Goal: Transaction & Acquisition: Book appointment/travel/reservation

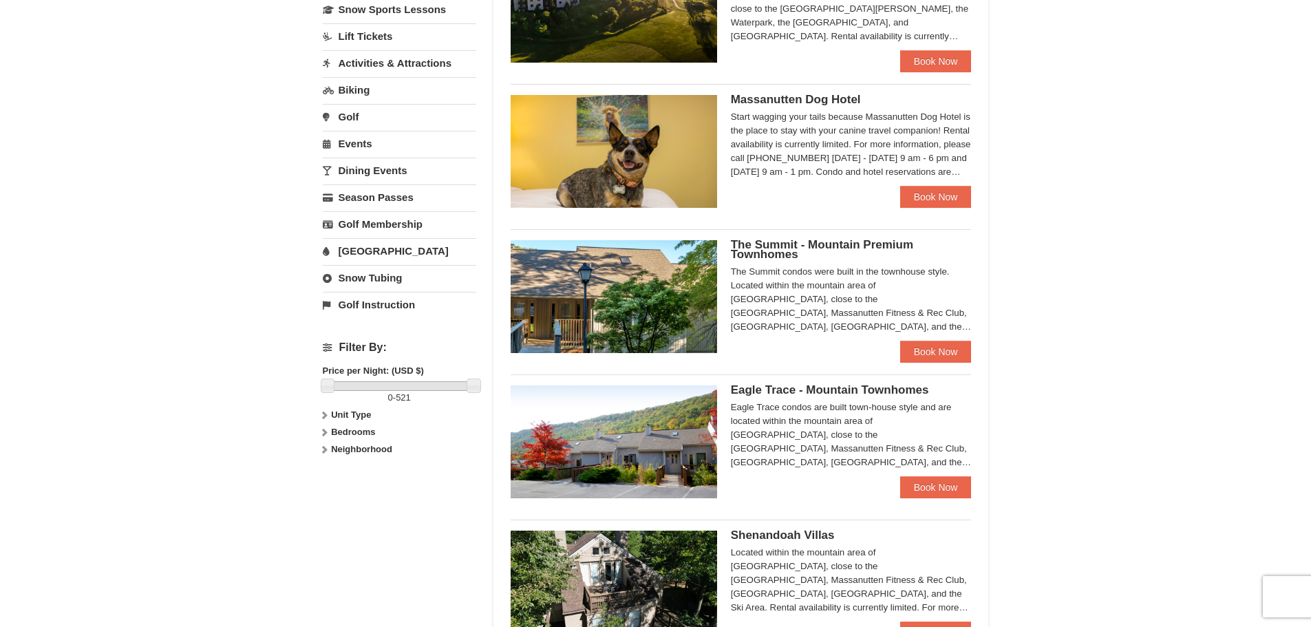
scroll to position [138, 0]
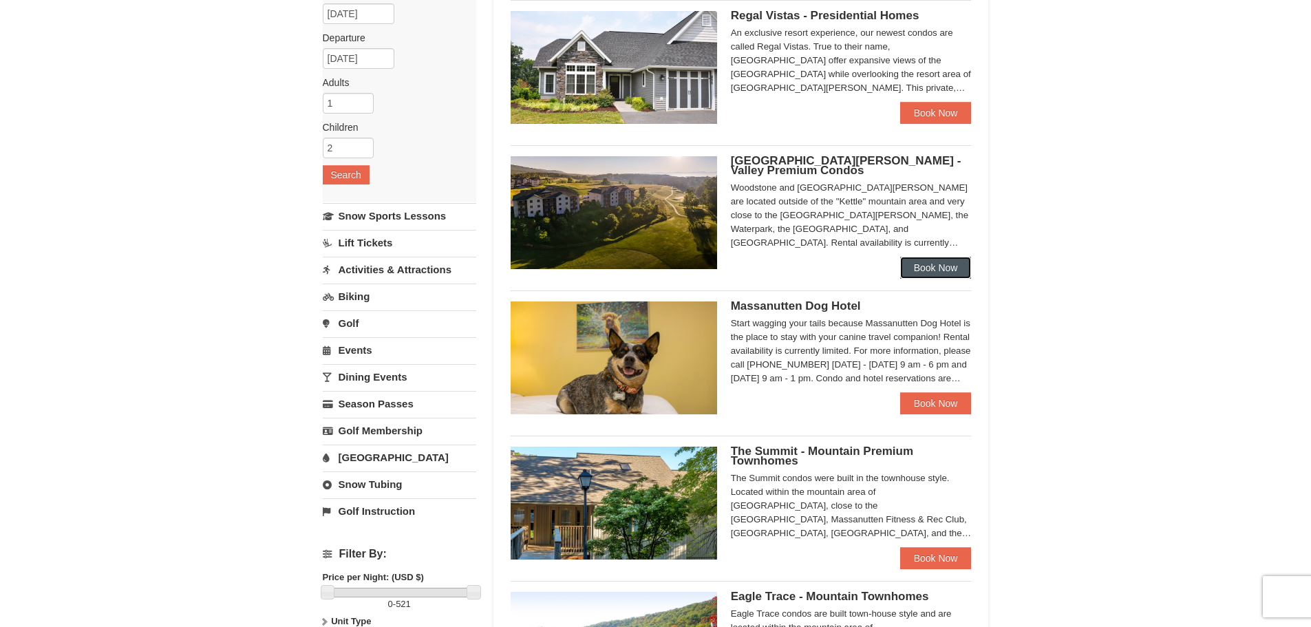
click at [932, 264] on link "Book Now" at bounding box center [936, 268] width 72 height 22
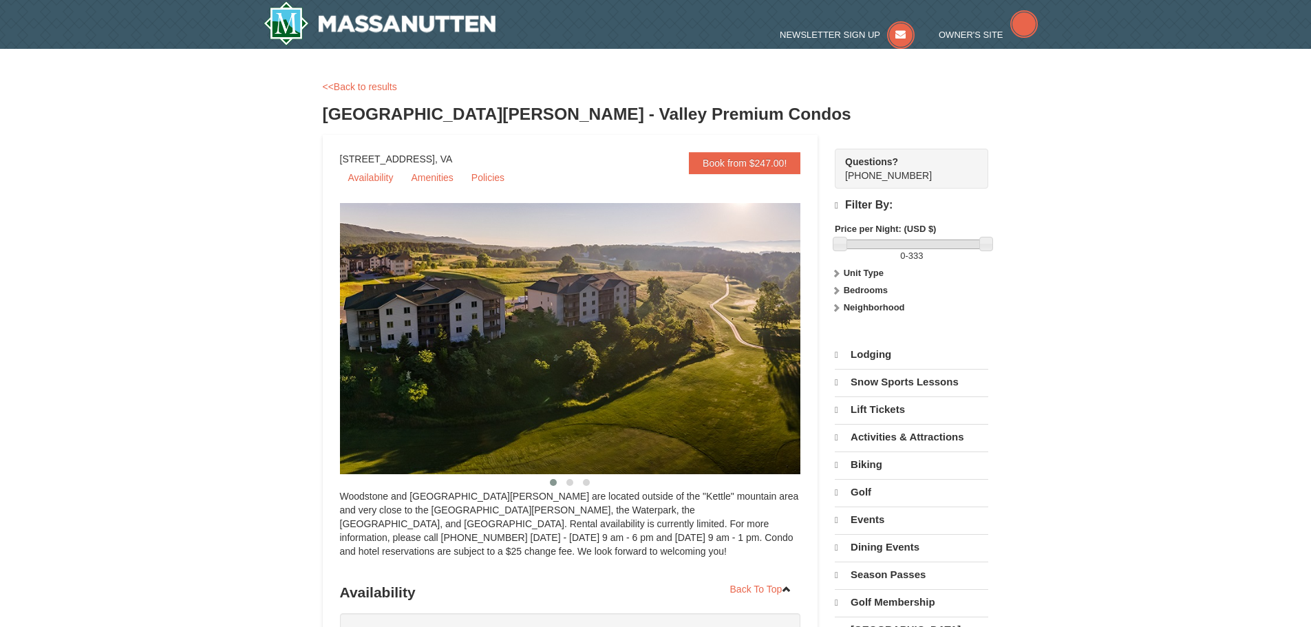
select select "10"
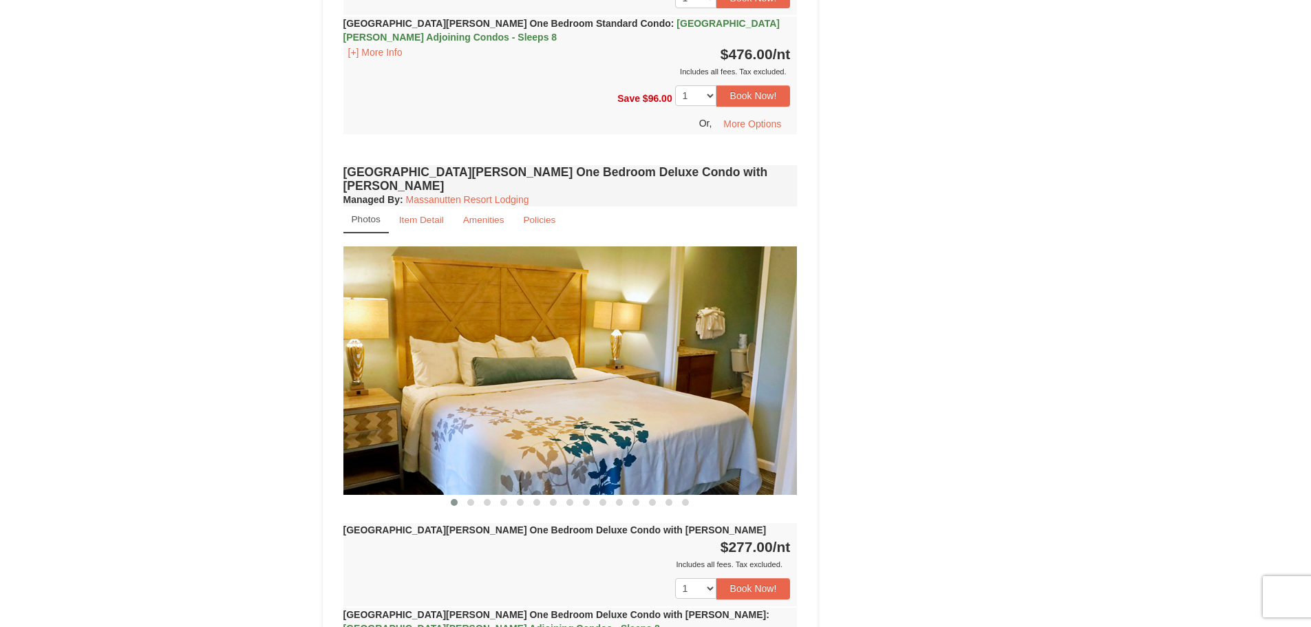
scroll to position [964, 0]
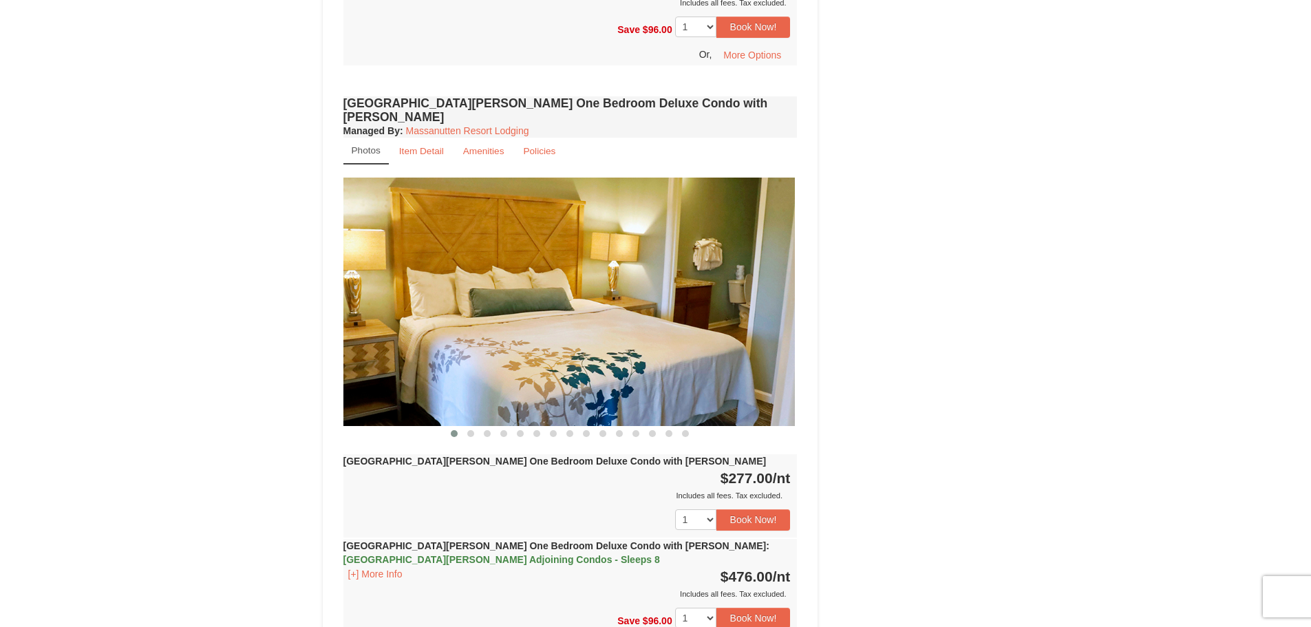
click at [465, 353] on img at bounding box center [568, 302] width 454 height 248
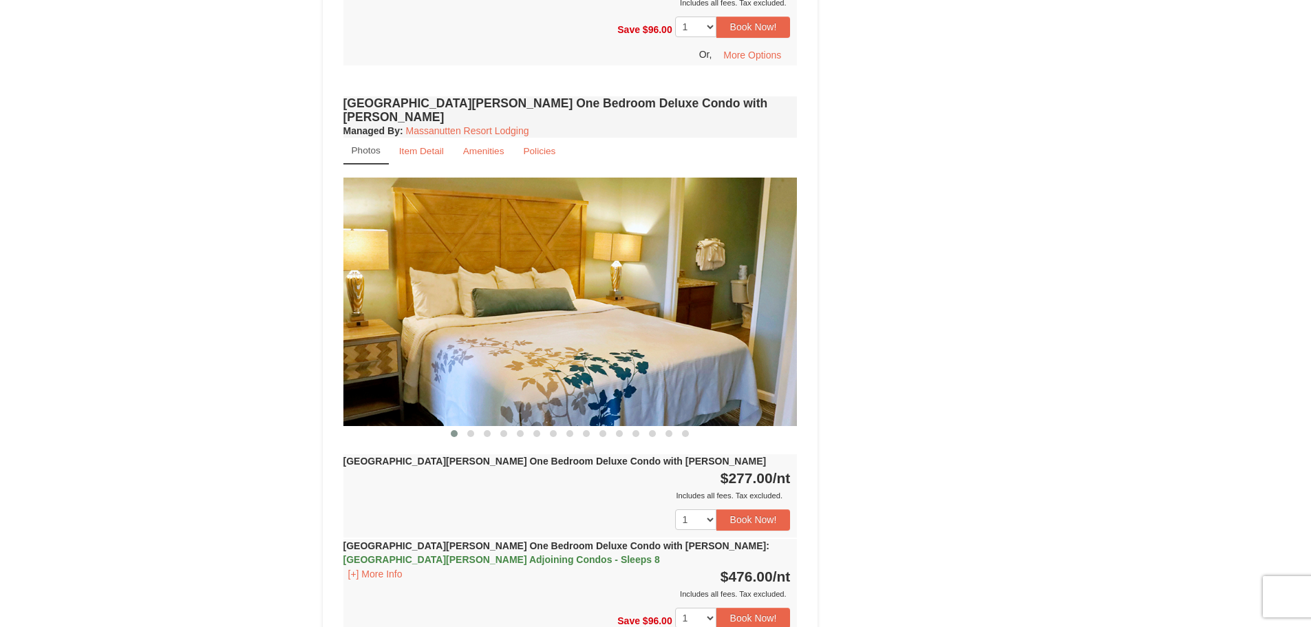
click at [516, 332] on img at bounding box center [570, 302] width 454 height 248
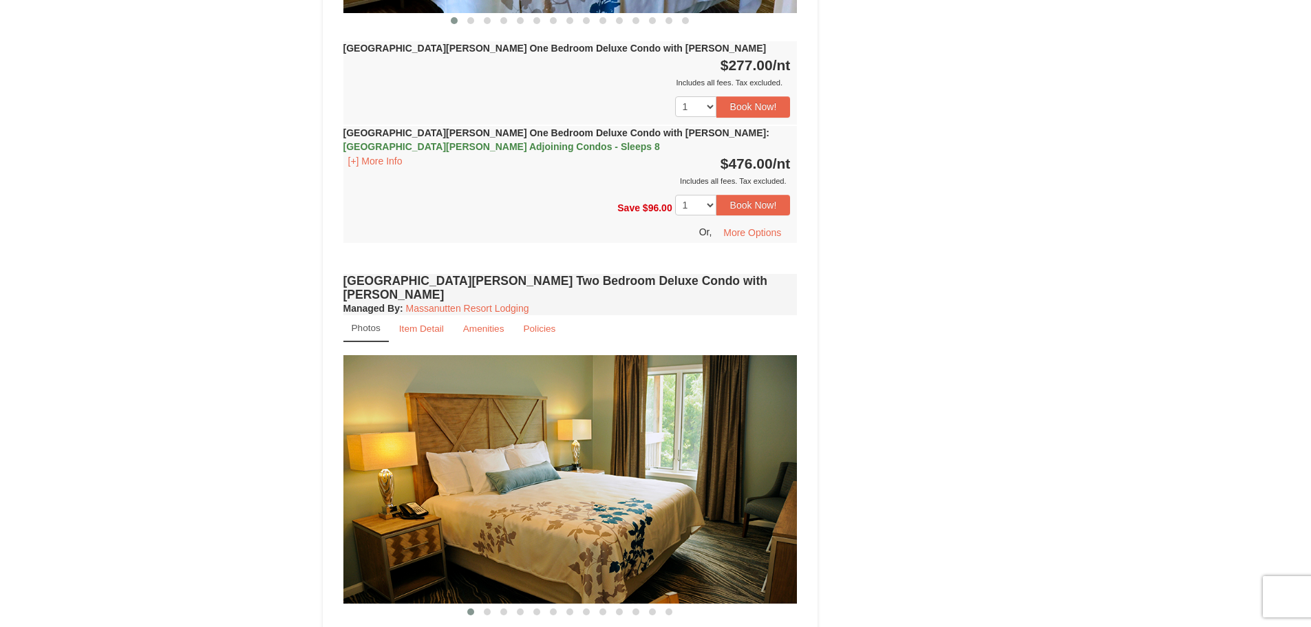
scroll to position [1170, 0]
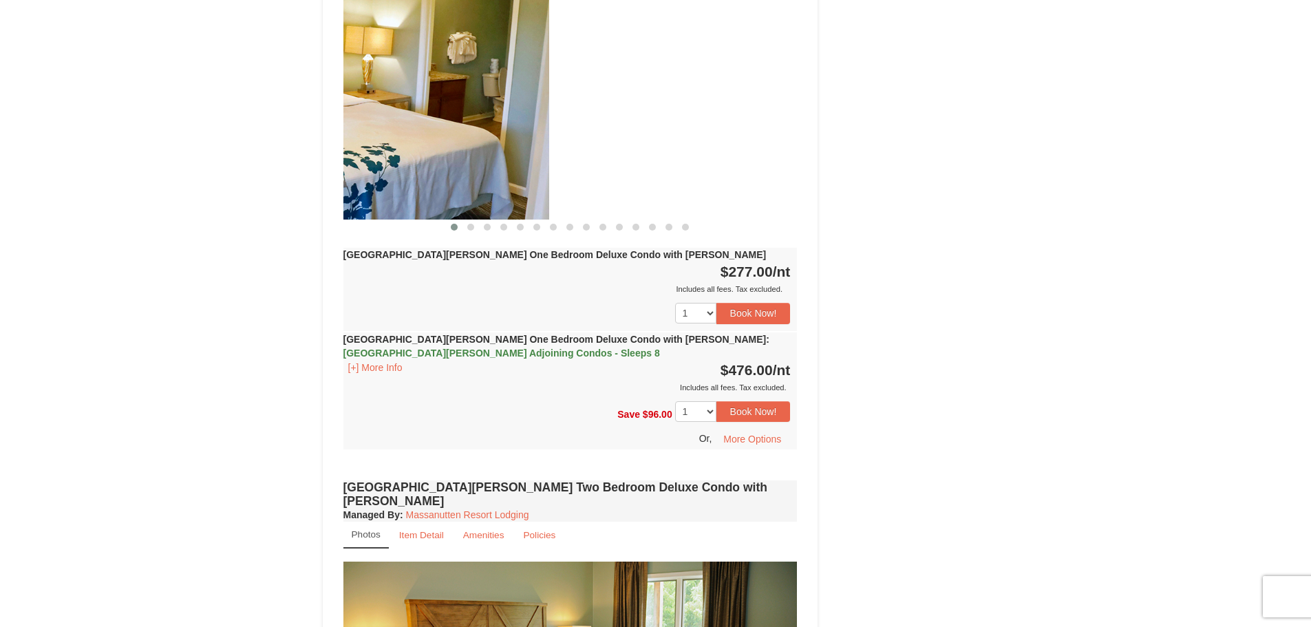
drag, startPoint x: 613, startPoint y: 152, endPoint x: 354, endPoint y: 198, distance: 262.7
click at [357, 197] on img at bounding box center [322, 95] width 454 height 248
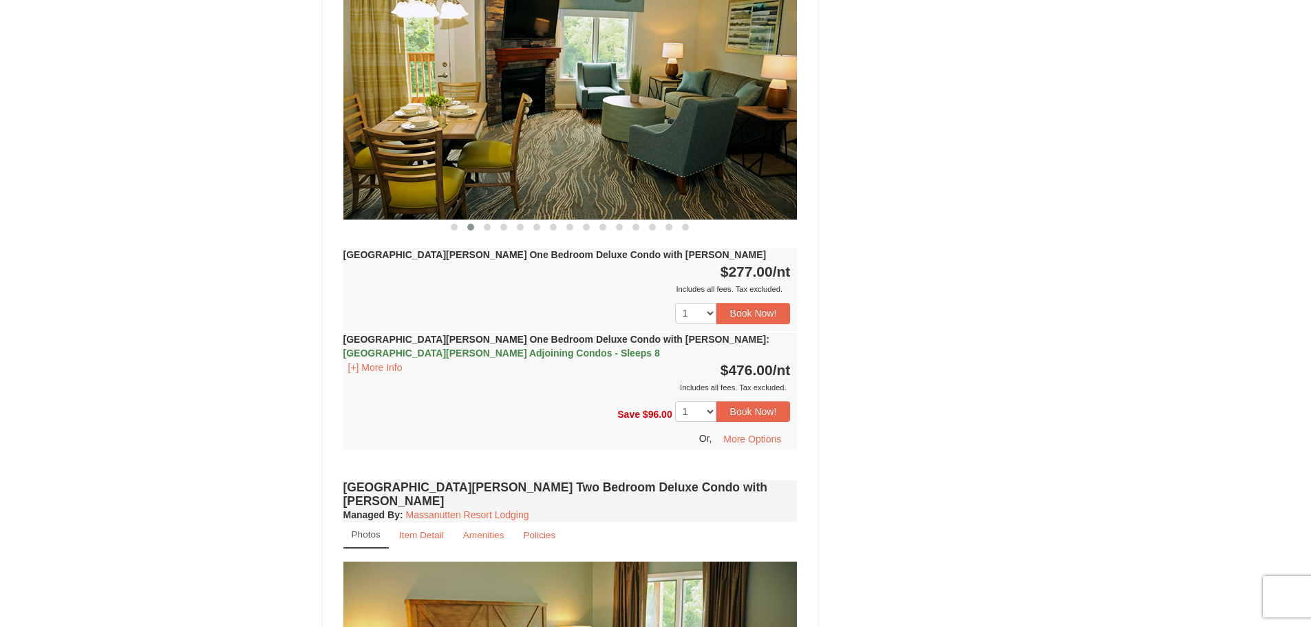
drag, startPoint x: 568, startPoint y: 157, endPoint x: 329, endPoint y: 200, distance: 243.4
click at [350, 191] on img at bounding box center [570, 95] width 454 height 248
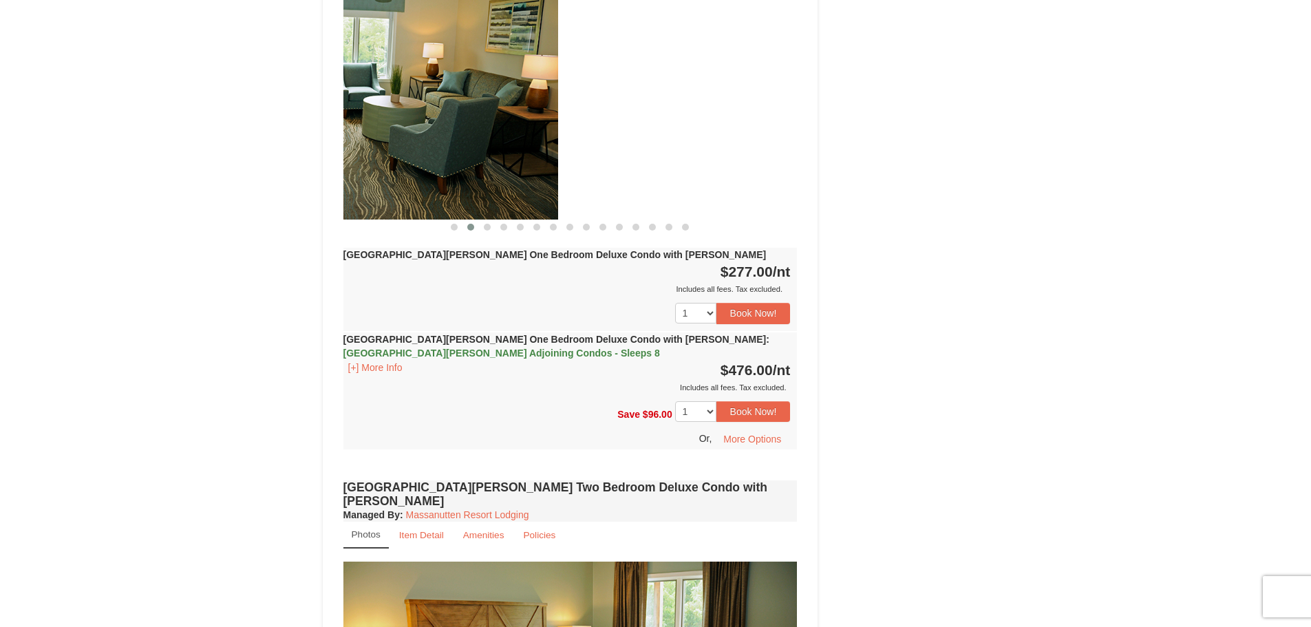
drag, startPoint x: 664, startPoint y: 128, endPoint x: 323, endPoint y: 173, distance: 343.7
click at [345, 162] on img at bounding box center [331, 95] width 454 height 248
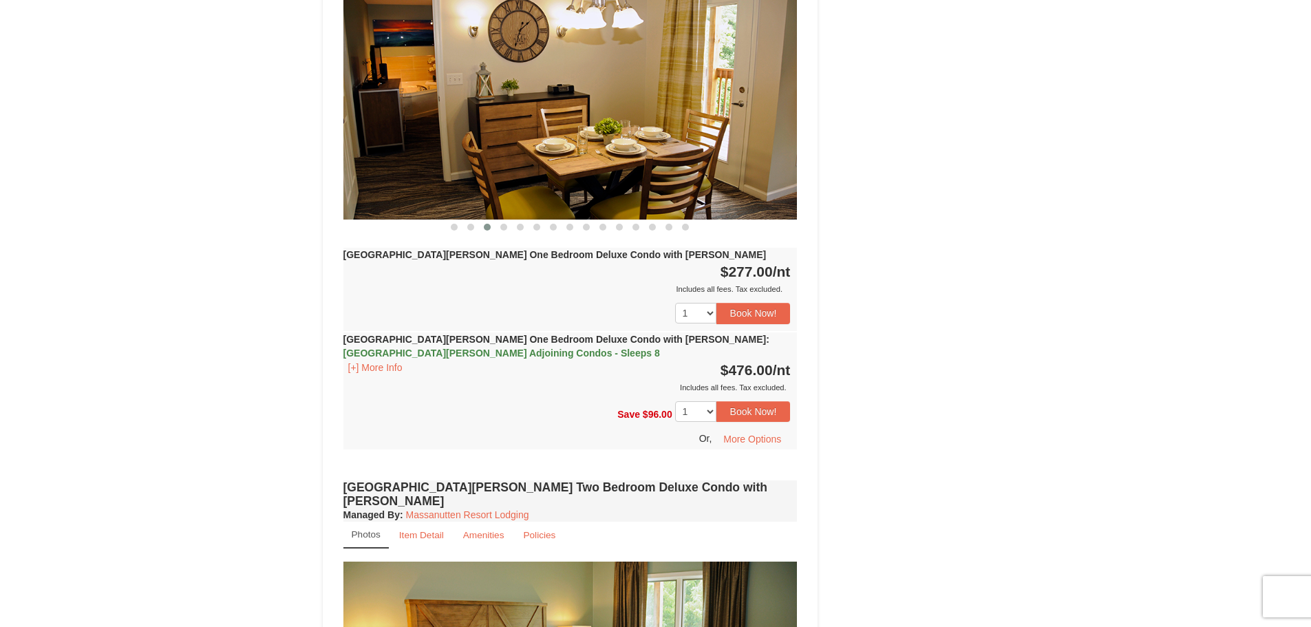
drag, startPoint x: 574, startPoint y: 125, endPoint x: 277, endPoint y: 159, distance: 299.3
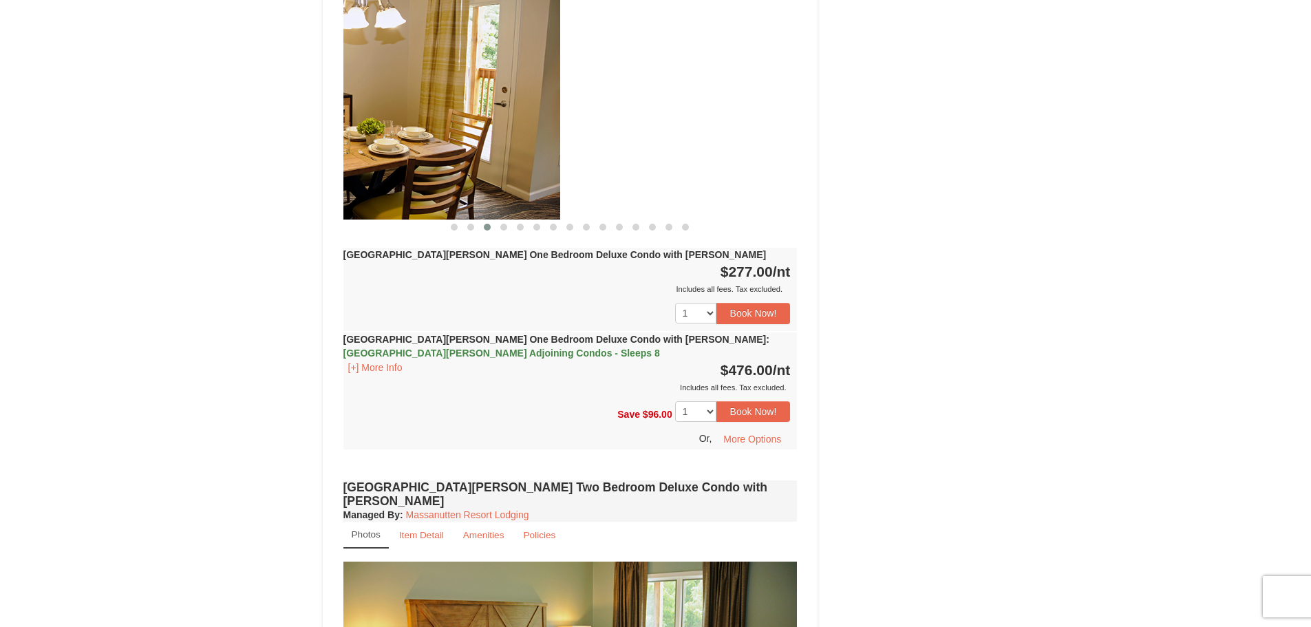
drag, startPoint x: 617, startPoint y: 96, endPoint x: 208, endPoint y: 154, distance: 413.6
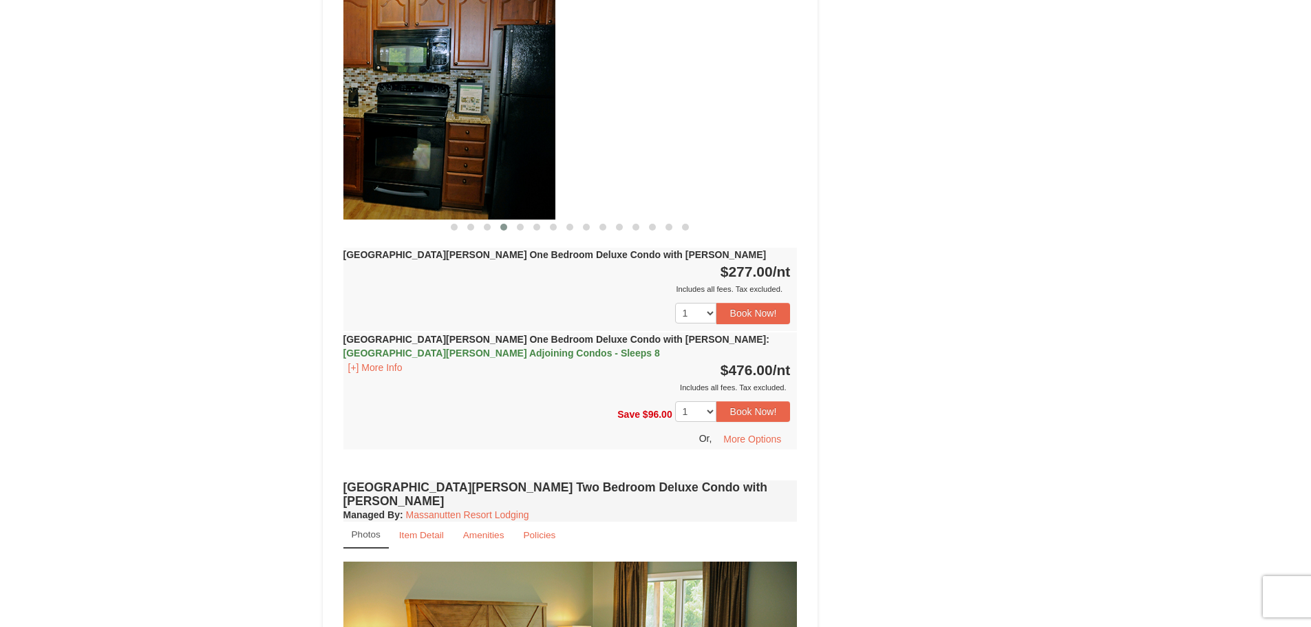
drag, startPoint x: 529, startPoint y: 110, endPoint x: 163, endPoint y: 177, distance: 371.5
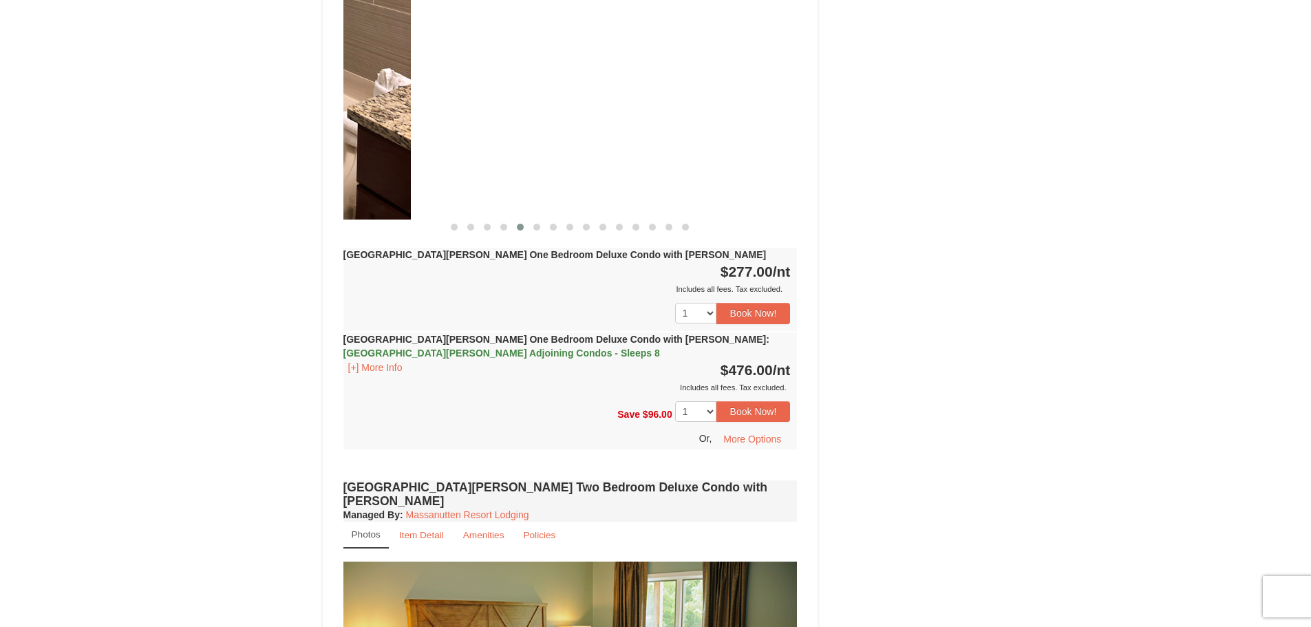
drag, startPoint x: 629, startPoint y: 123, endPoint x: 161, endPoint y: 190, distance: 472.8
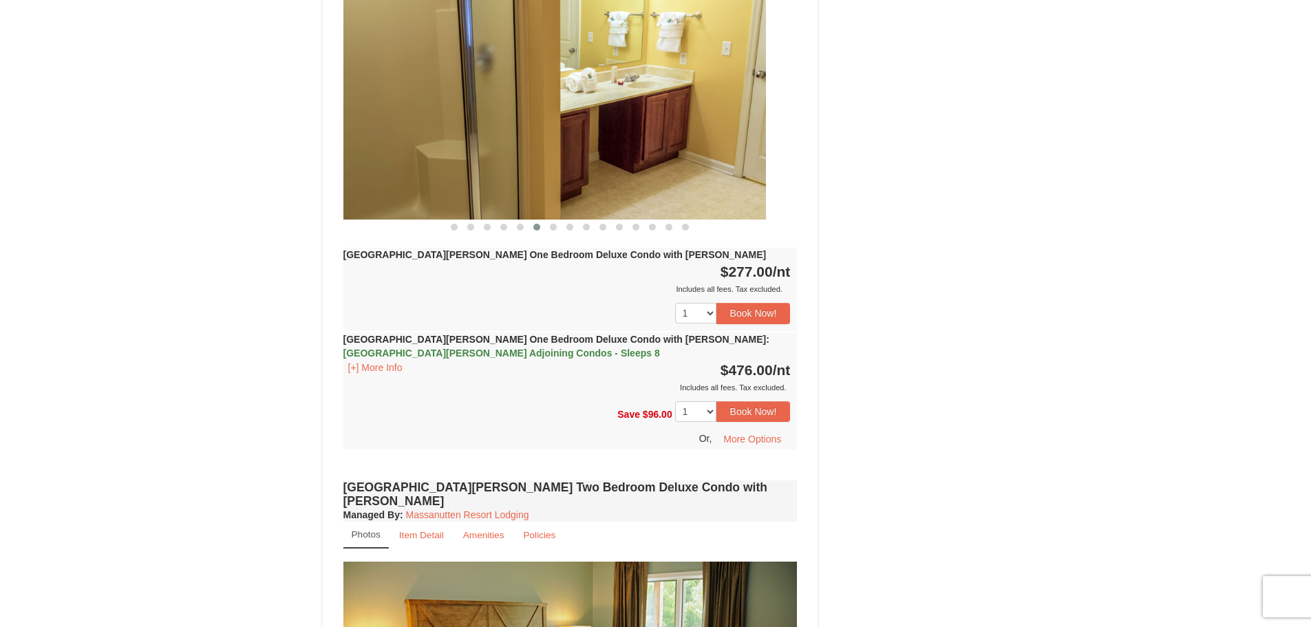
drag, startPoint x: 590, startPoint y: 131, endPoint x: 198, endPoint y: 179, distance: 394.6
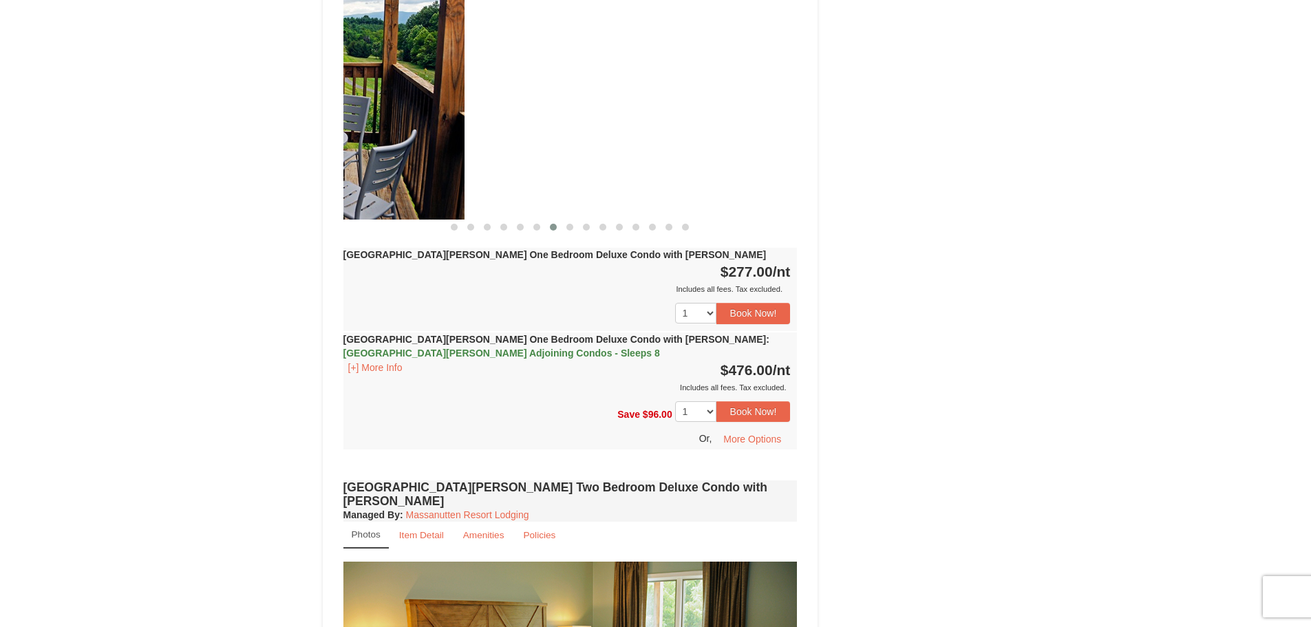
drag, startPoint x: 699, startPoint y: 94, endPoint x: 235, endPoint y: 162, distance: 468.8
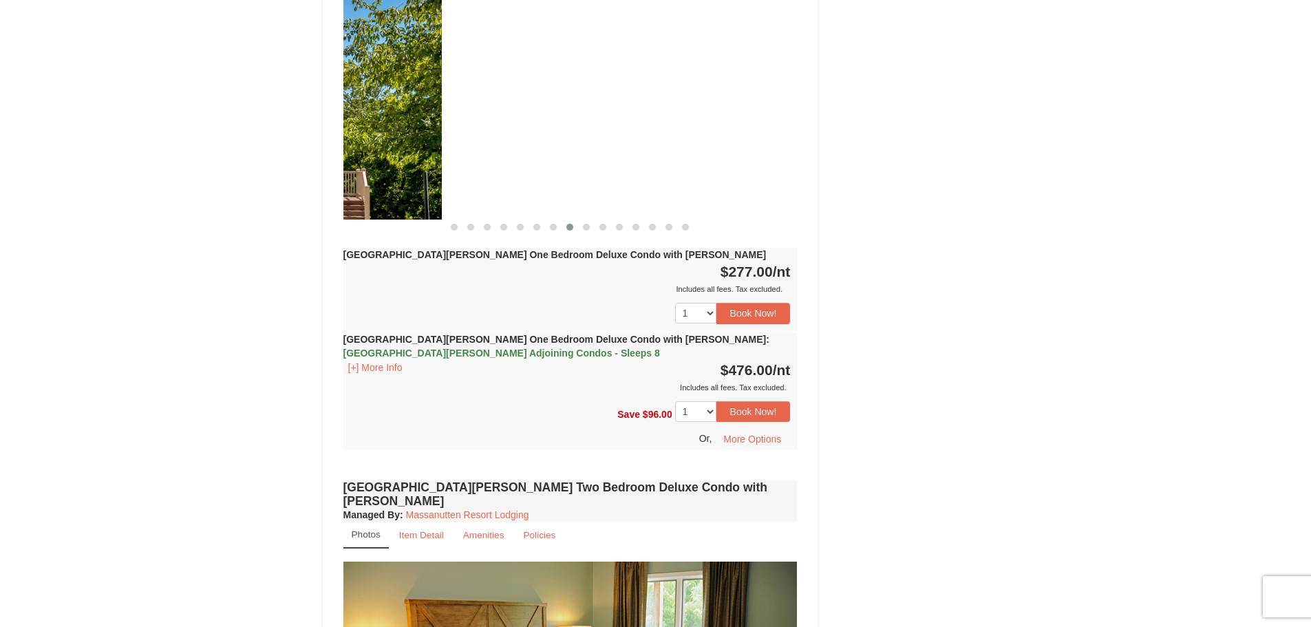
drag, startPoint x: 657, startPoint y: 94, endPoint x: 286, endPoint y: 129, distance: 372.6
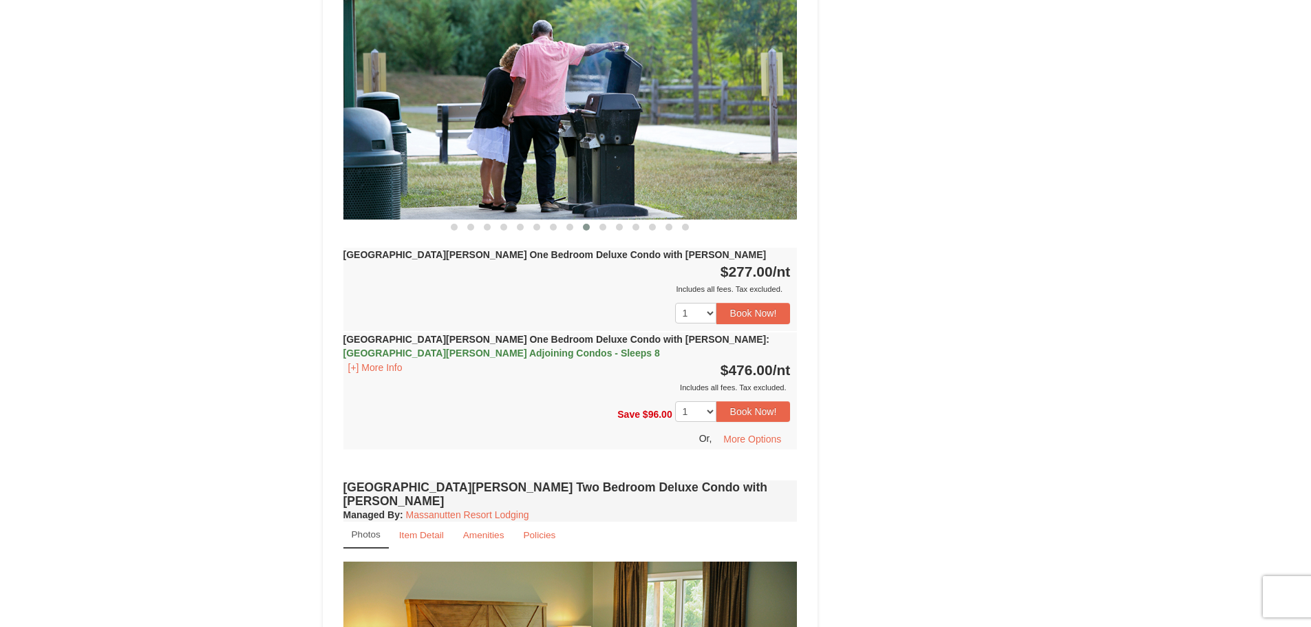
drag, startPoint x: 584, startPoint y: 122, endPoint x: 200, endPoint y: 152, distance: 385.2
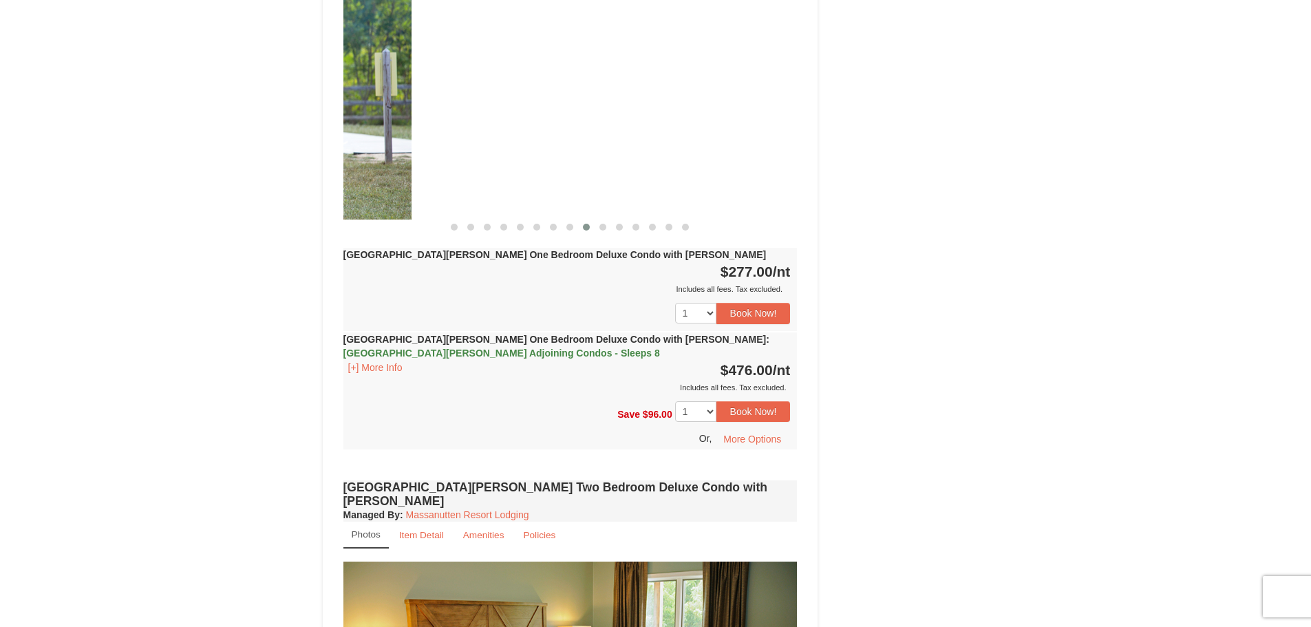
drag, startPoint x: 630, startPoint y: 98, endPoint x: 130, endPoint y: 194, distance: 508.7
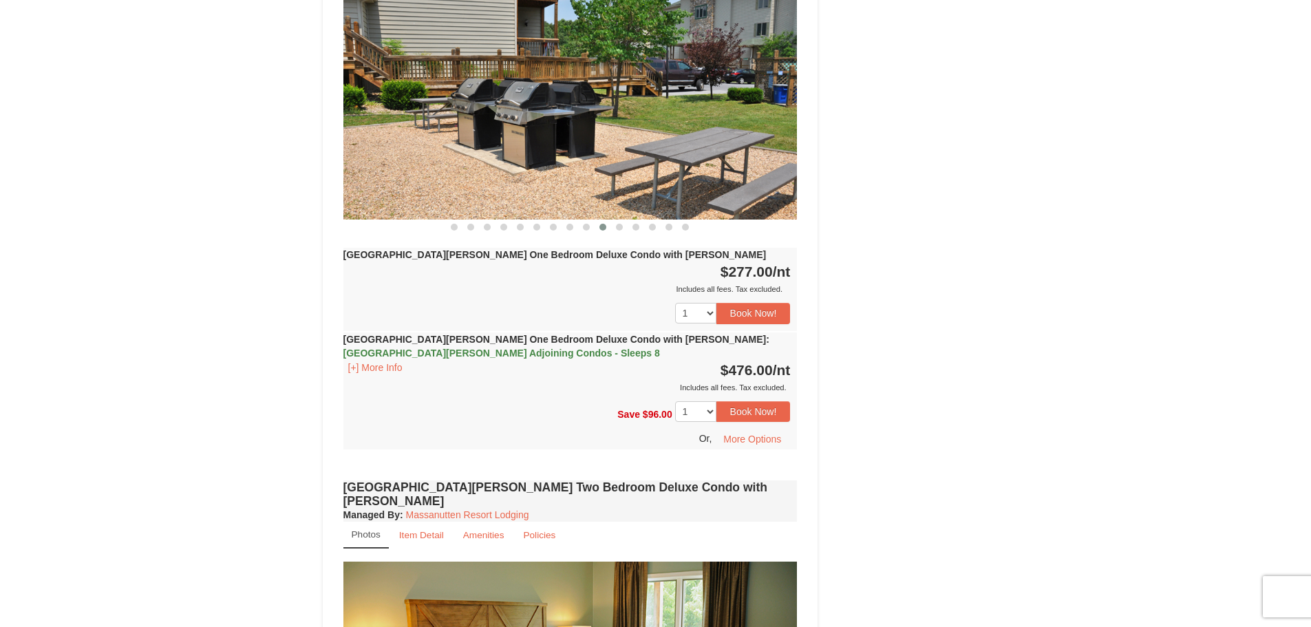
drag, startPoint x: 602, startPoint y: 116, endPoint x: 175, endPoint y: 158, distance: 428.7
drag, startPoint x: 697, startPoint y: 108, endPoint x: 99, endPoint y: 143, distance: 599.1
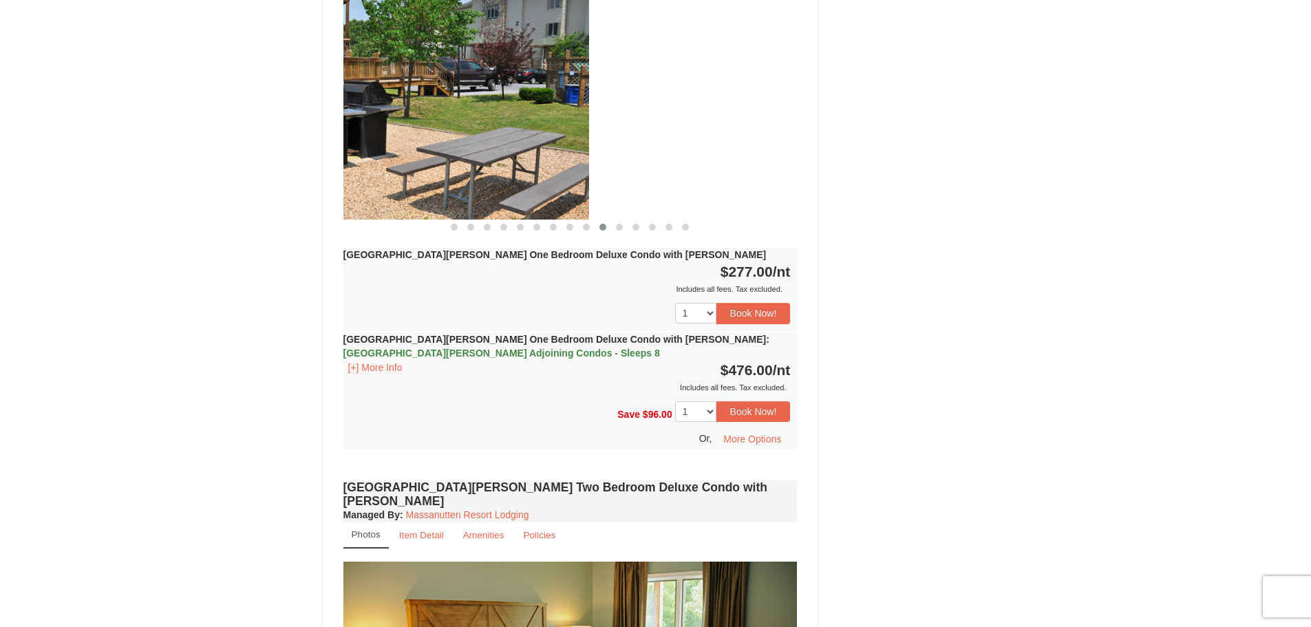
drag, startPoint x: 563, startPoint y: 61, endPoint x: 39, endPoint y: 144, distance: 530.9
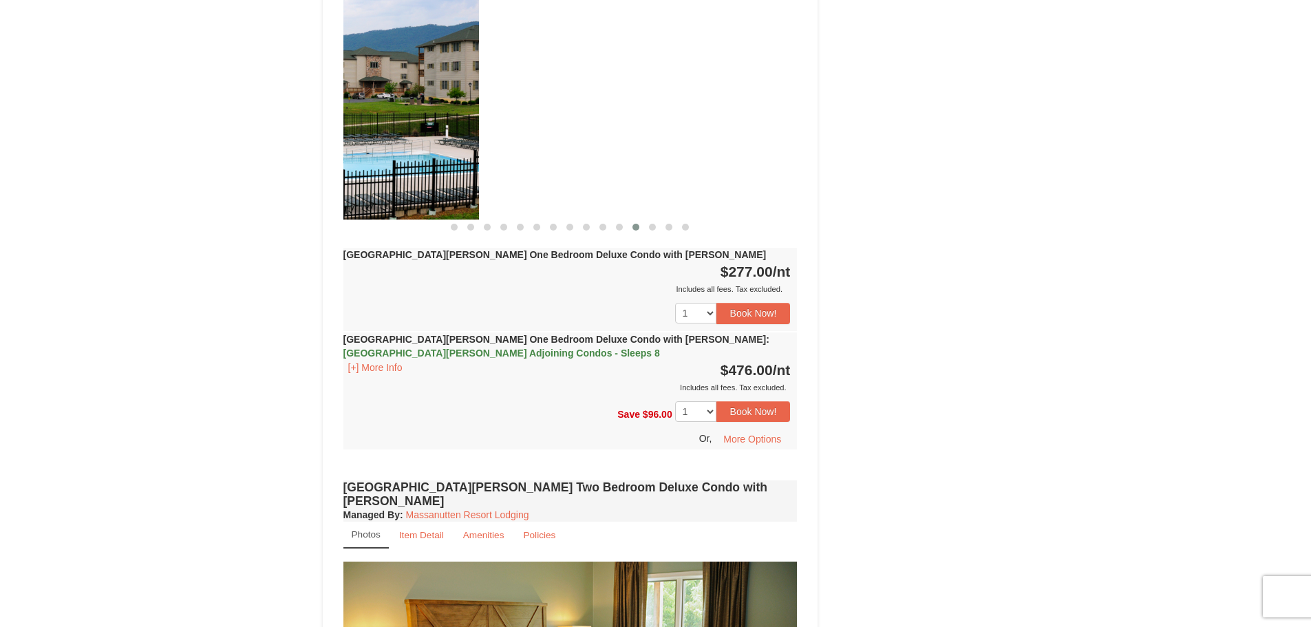
drag, startPoint x: 337, startPoint y: 97, endPoint x: 0, endPoint y: 155, distance: 342.2
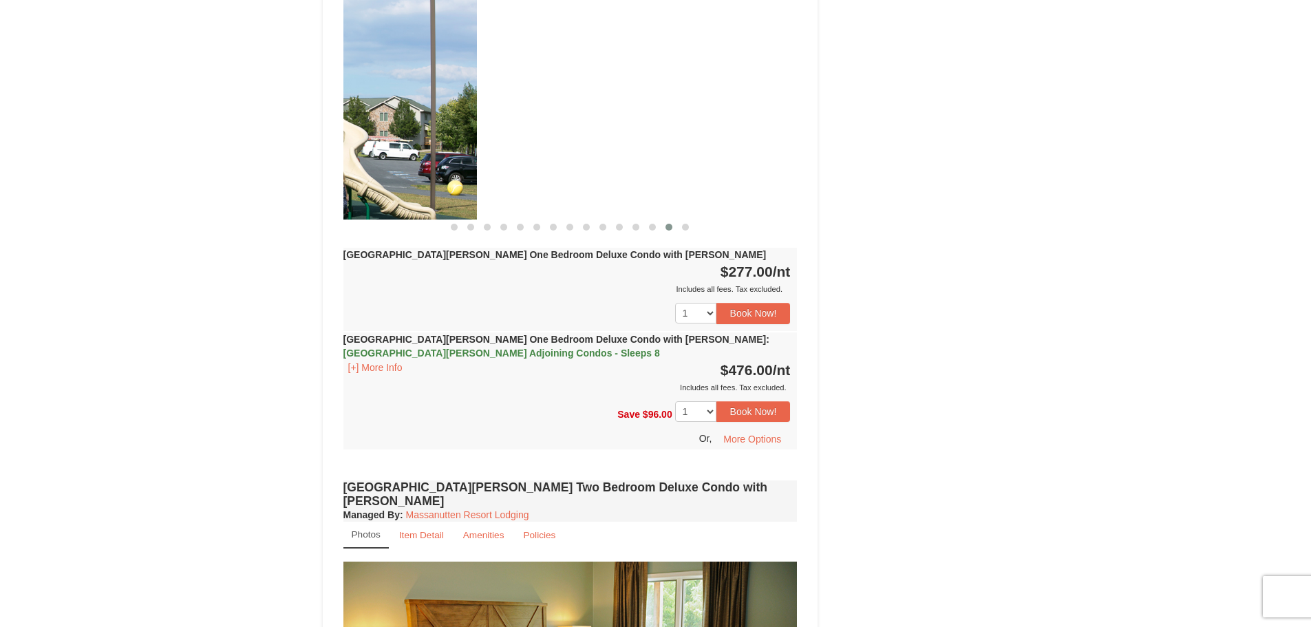
drag, startPoint x: 526, startPoint y: 114, endPoint x: 116, endPoint y: 153, distance: 411.4
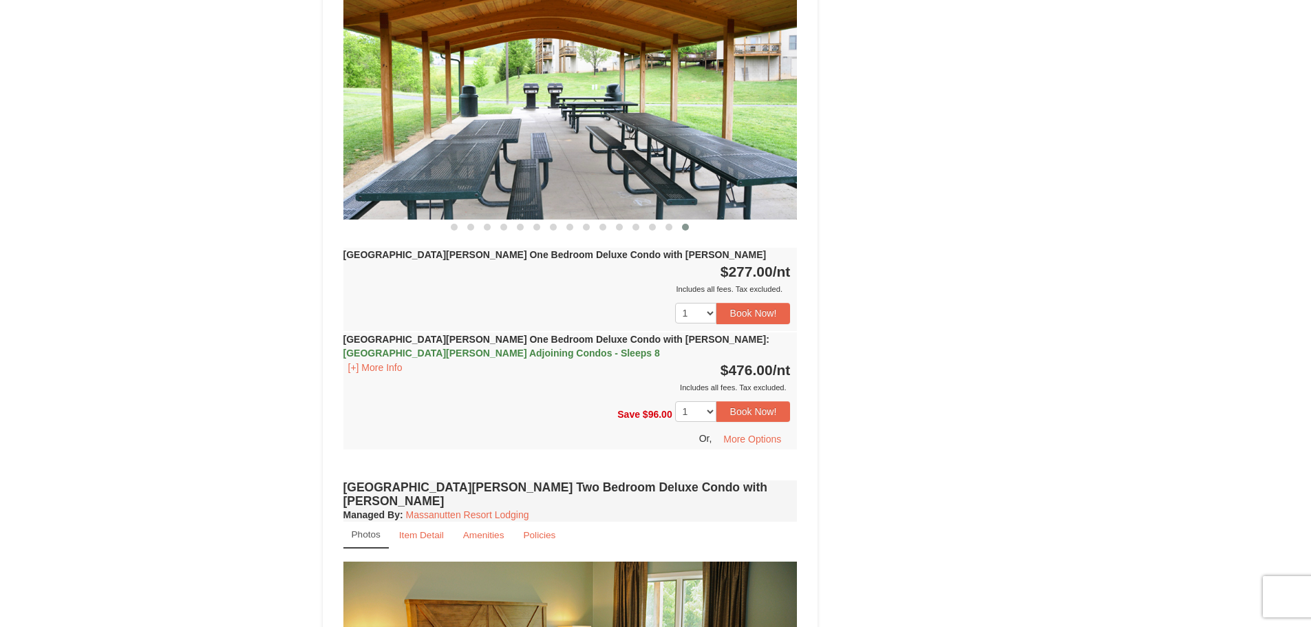
drag, startPoint x: 514, startPoint y: 160, endPoint x: 206, endPoint y: 162, distance: 308.3
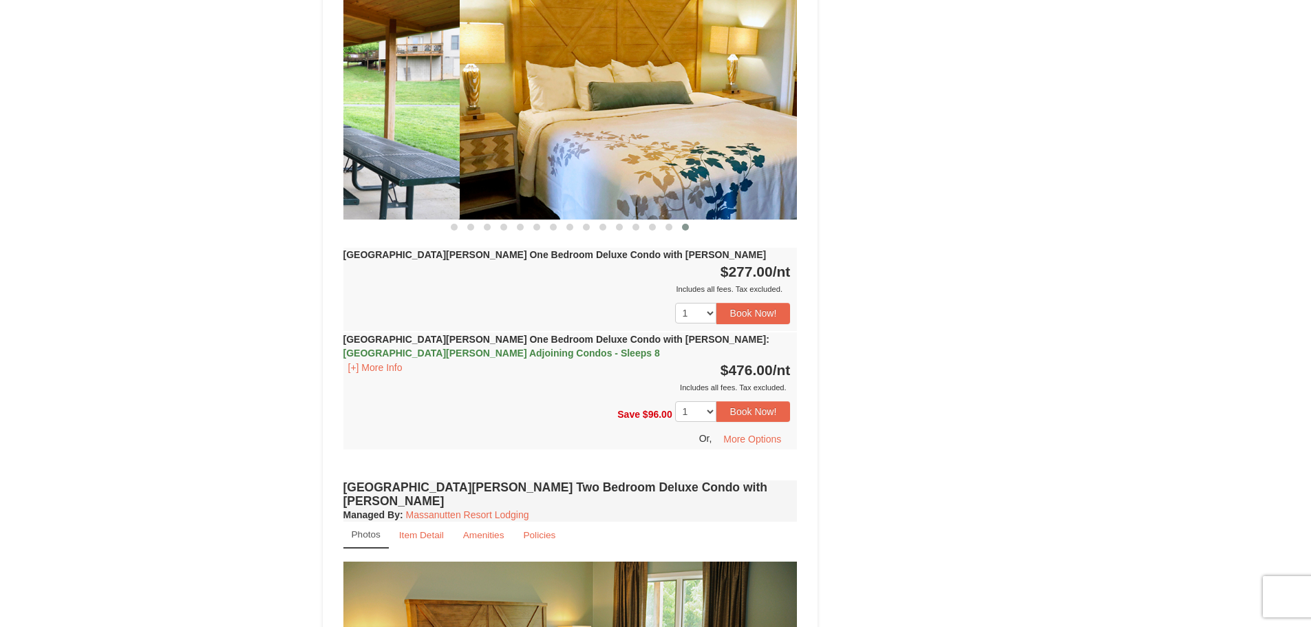
drag, startPoint x: 604, startPoint y: 92, endPoint x: 87, endPoint y: 156, distance: 521.5
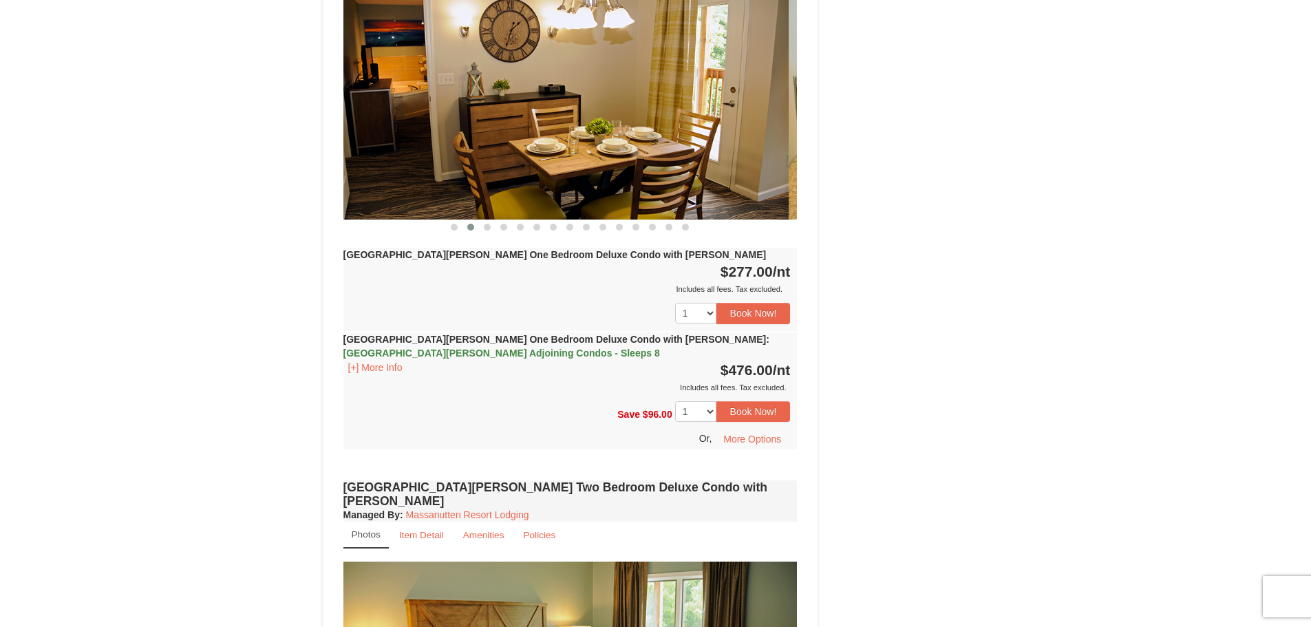
drag, startPoint x: 609, startPoint y: 101, endPoint x: 117, endPoint y: 127, distance: 492.8
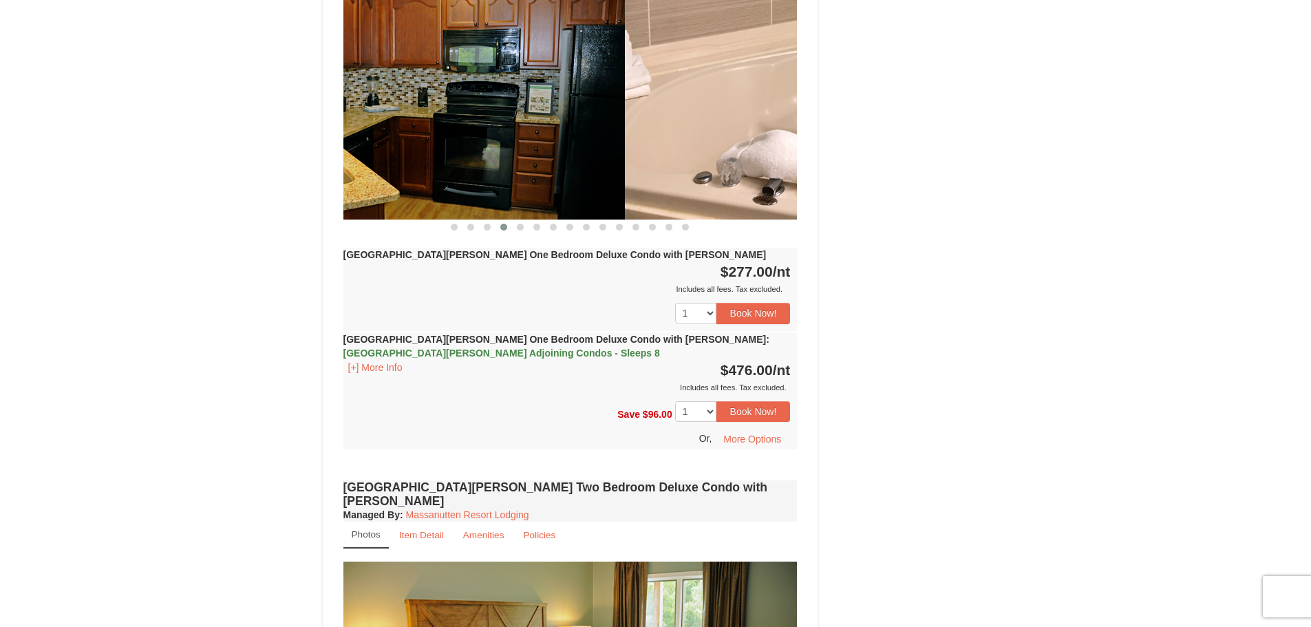
drag, startPoint x: 379, startPoint y: 96, endPoint x: 56, endPoint y: 136, distance: 325.9
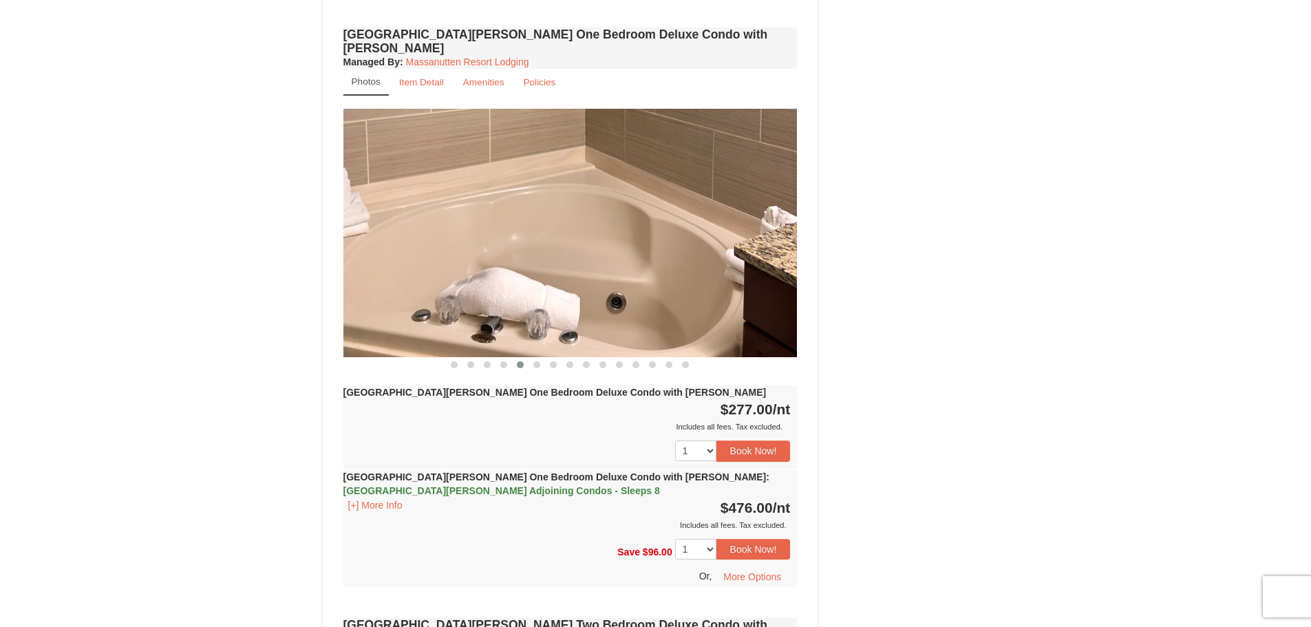
scroll to position [757, 0]
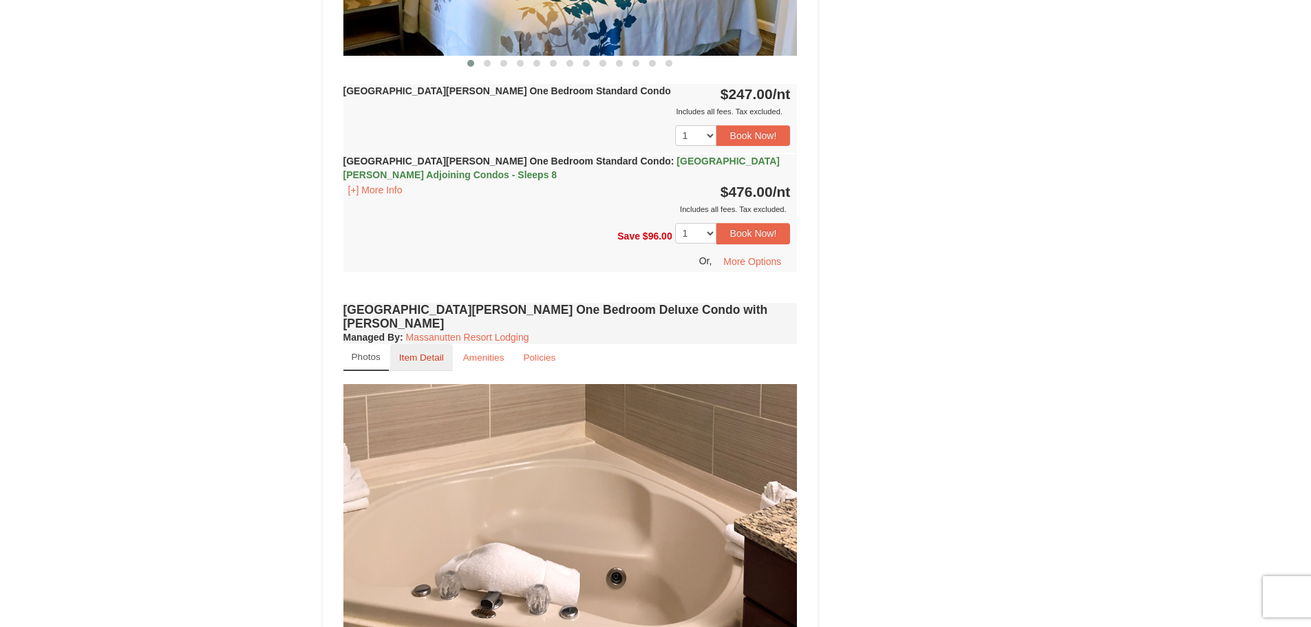
click at [441, 352] on small "Item Detail" at bounding box center [421, 357] width 45 height 10
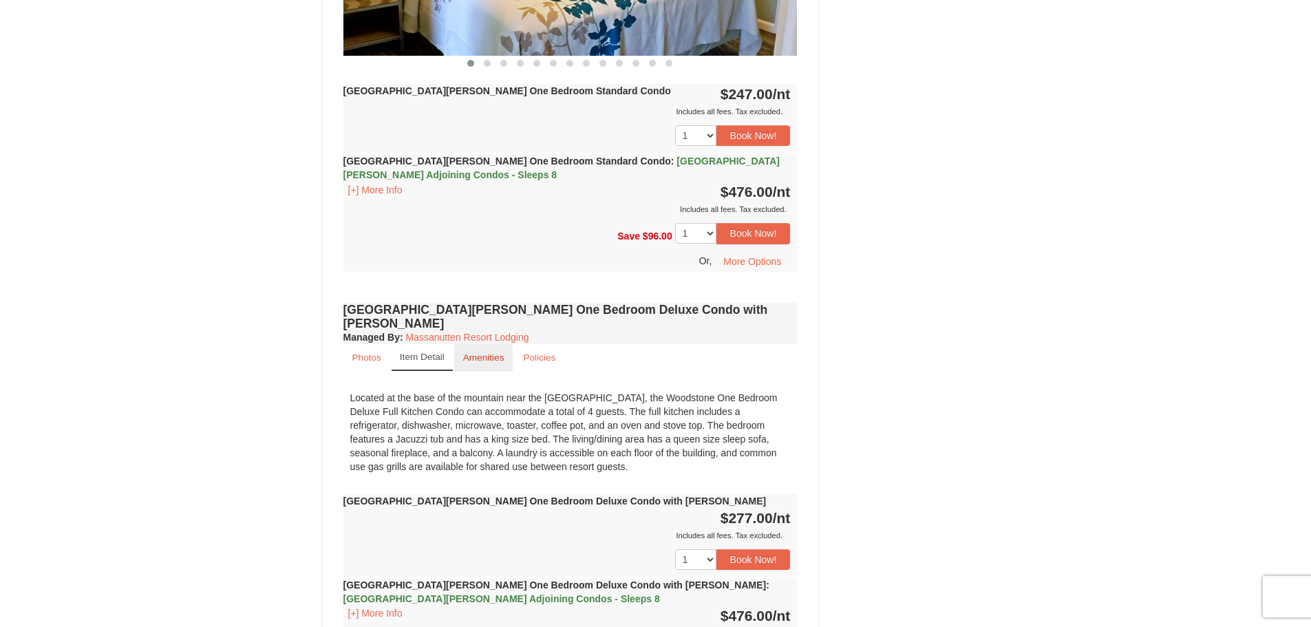
click at [489, 352] on small "Amenities" at bounding box center [483, 357] width 41 height 10
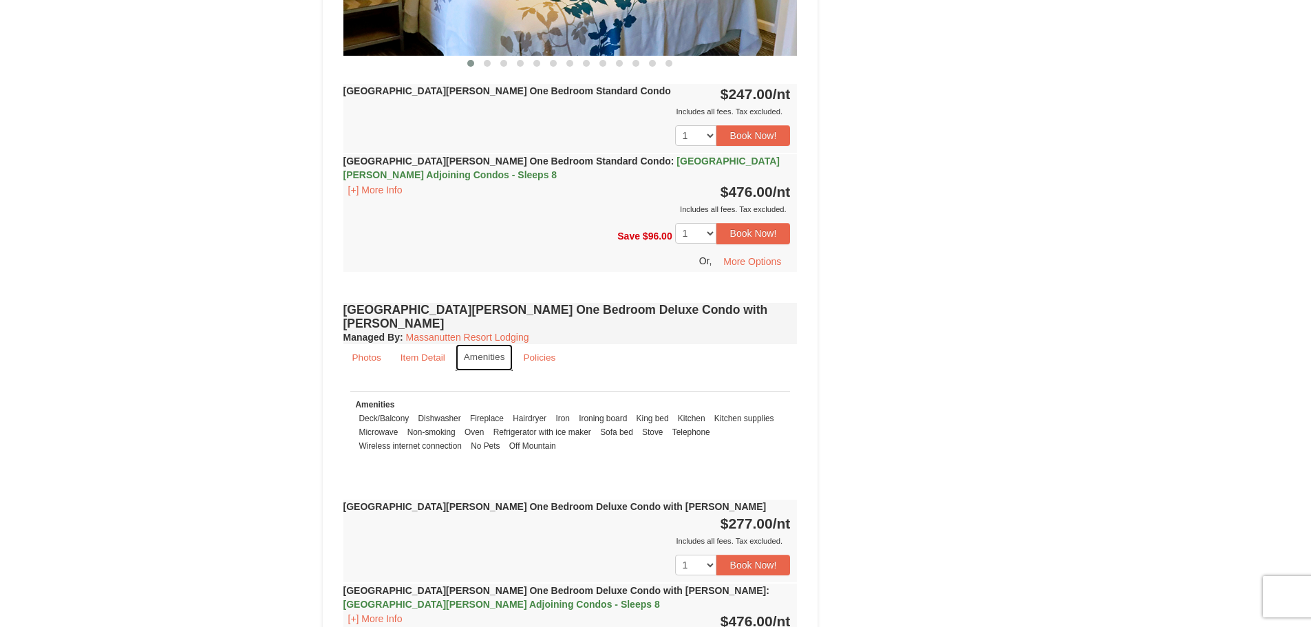
scroll to position [413, 0]
